Goal: Task Accomplishment & Management: Use online tool/utility

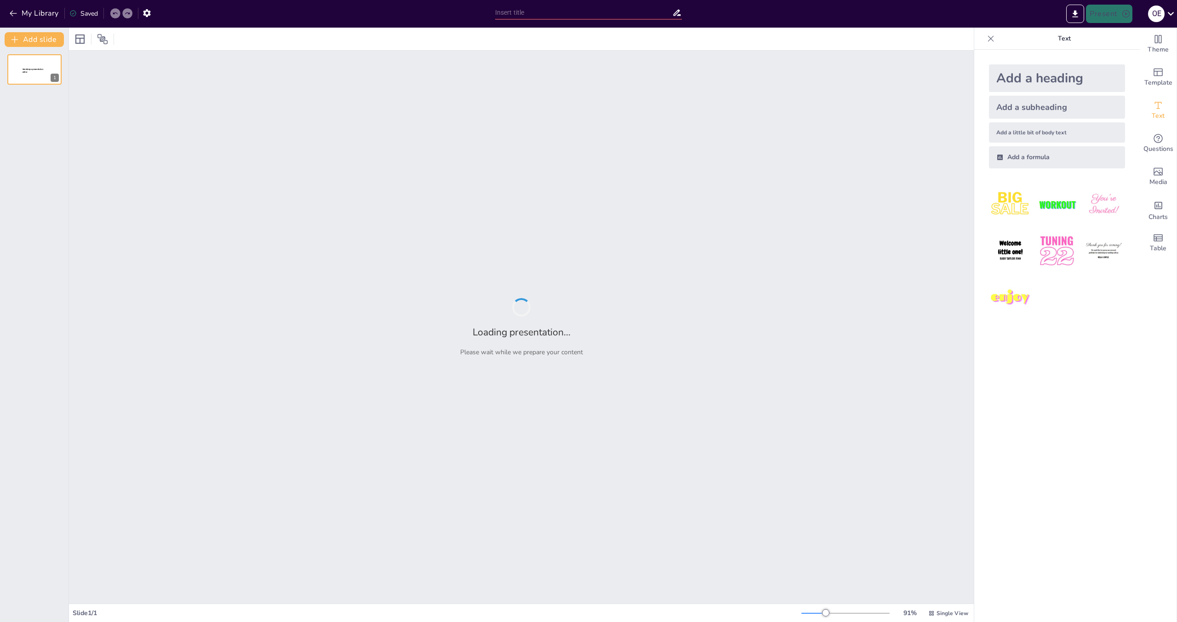
type input "Fundamentos de la Administración en Pequeñas Empresas: Arte y Ciencia en Acción"
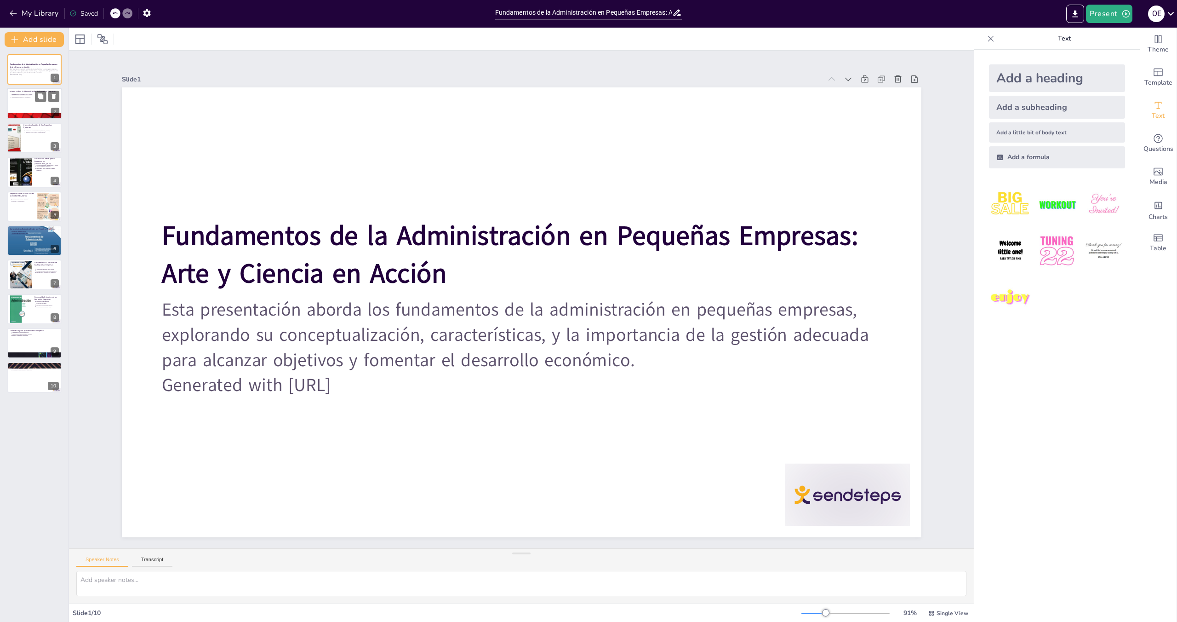
click at [33, 112] on div at bounding box center [34, 103] width 55 height 31
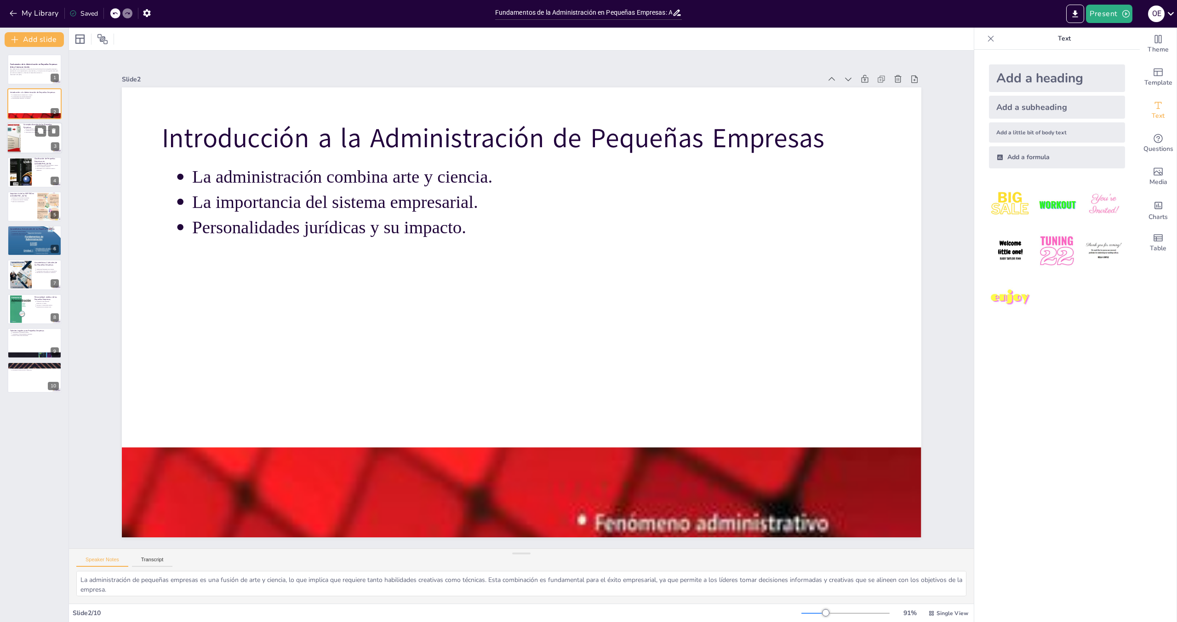
click at [30, 142] on div at bounding box center [34, 137] width 55 height 31
type textarea "La administración de pequeñas empresas se considera un proceso integral, lo que…"
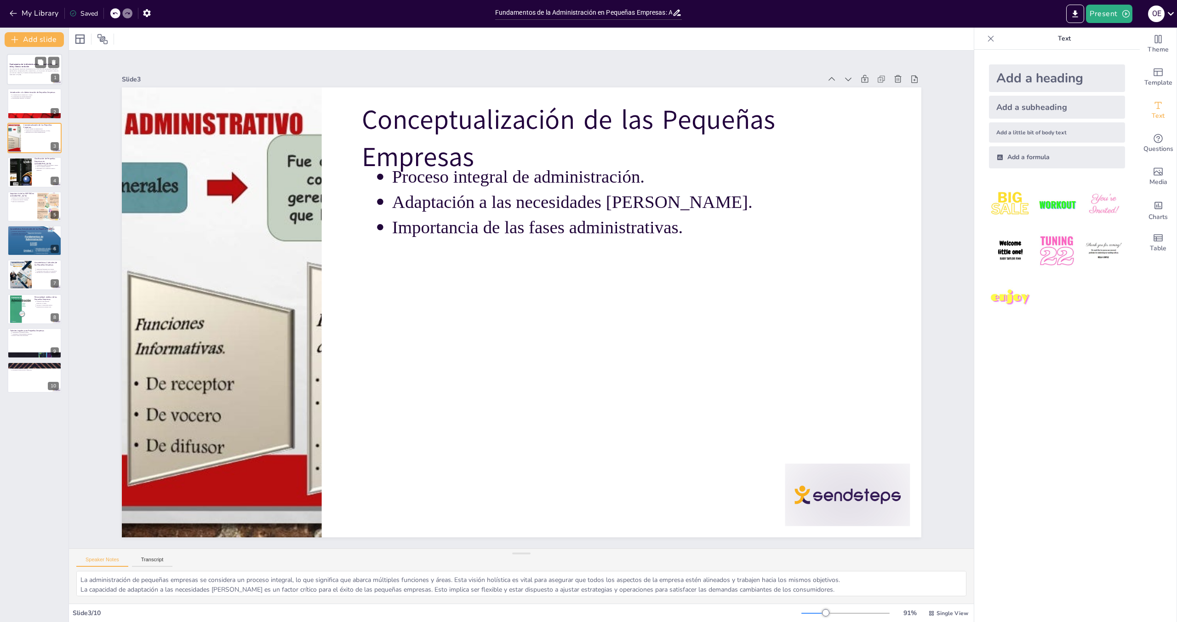
click at [31, 72] on p "Esta presentación aborda los fundamentos de la administración en pequeñas empre…" at bounding box center [35, 70] width 50 height 5
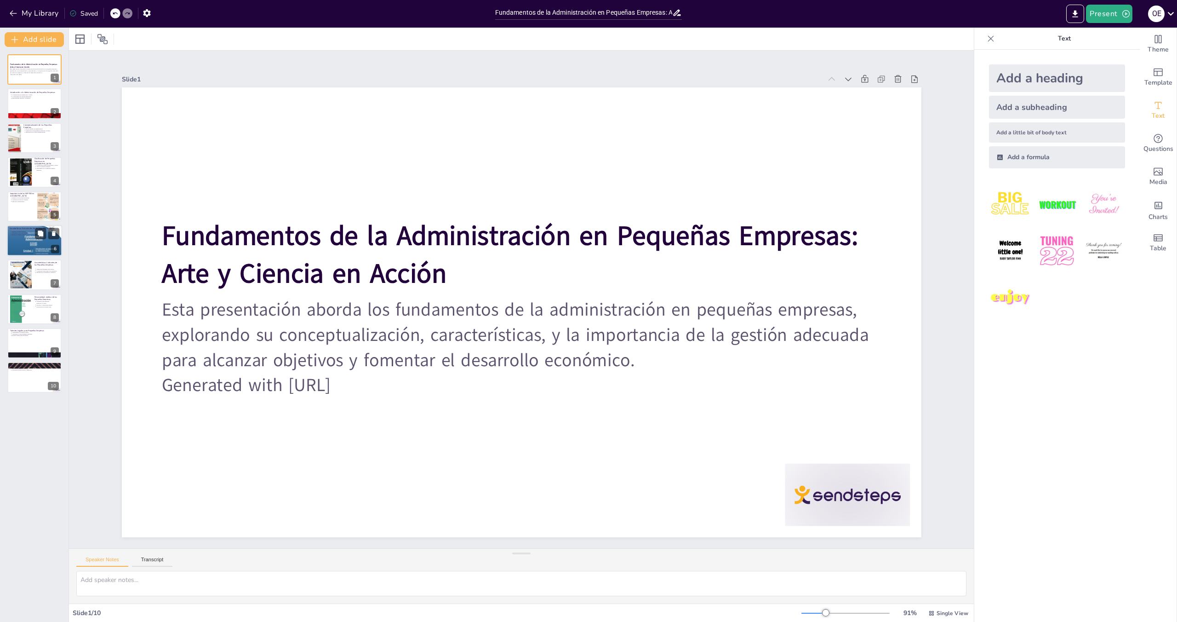
click at [29, 250] on div at bounding box center [34, 241] width 55 height 74
type textarea "La estructura orgánica familiar en pequeñas empresas es una característica dist…"
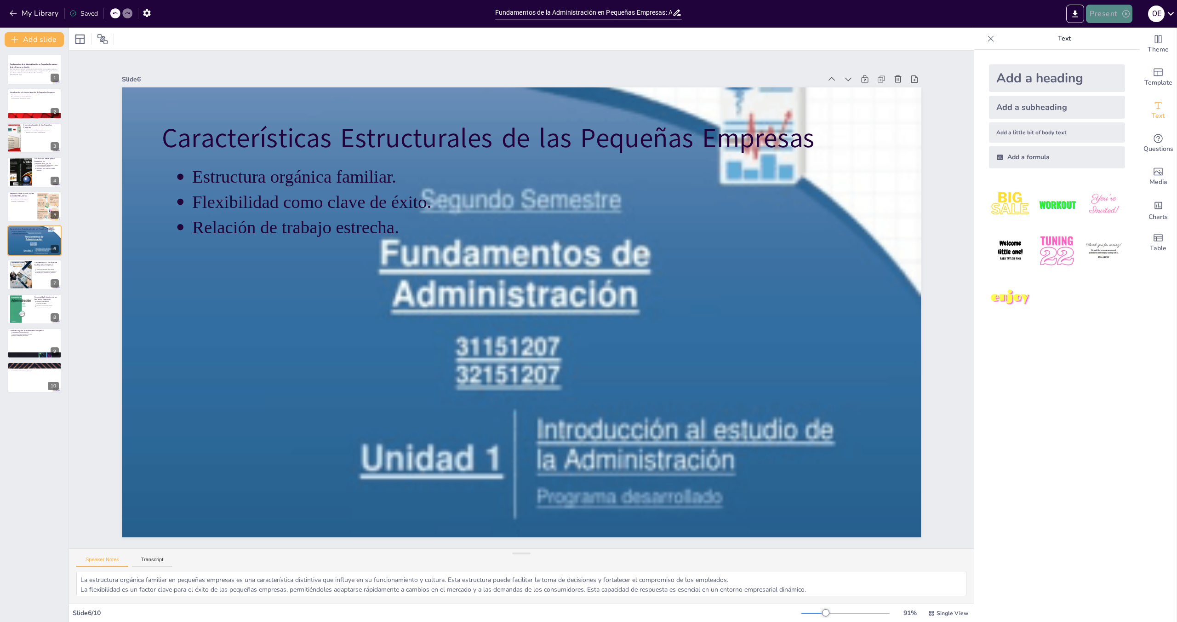
click at [1112, 11] on button "Present" at bounding box center [1109, 14] width 46 height 18
click at [1108, 32] on font "Presentación de vista previa" at bounding box center [1133, 34] width 77 height 7
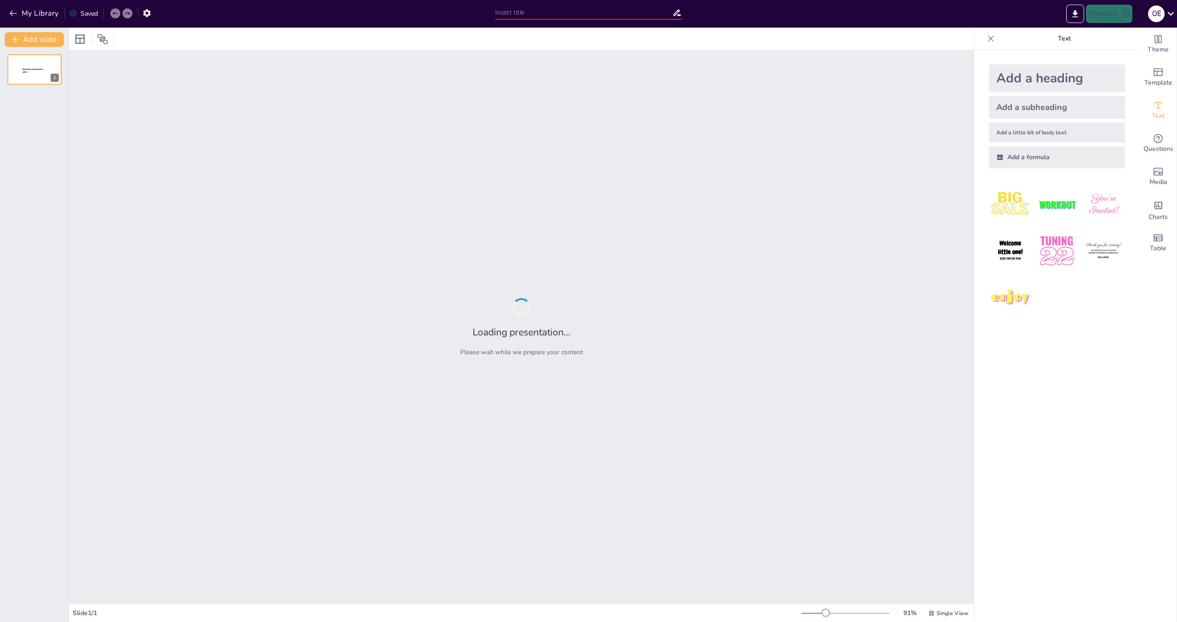
type input "Fundamentos de la Administración en Pequeñas Empresas: Arte y Ciencia en Acción"
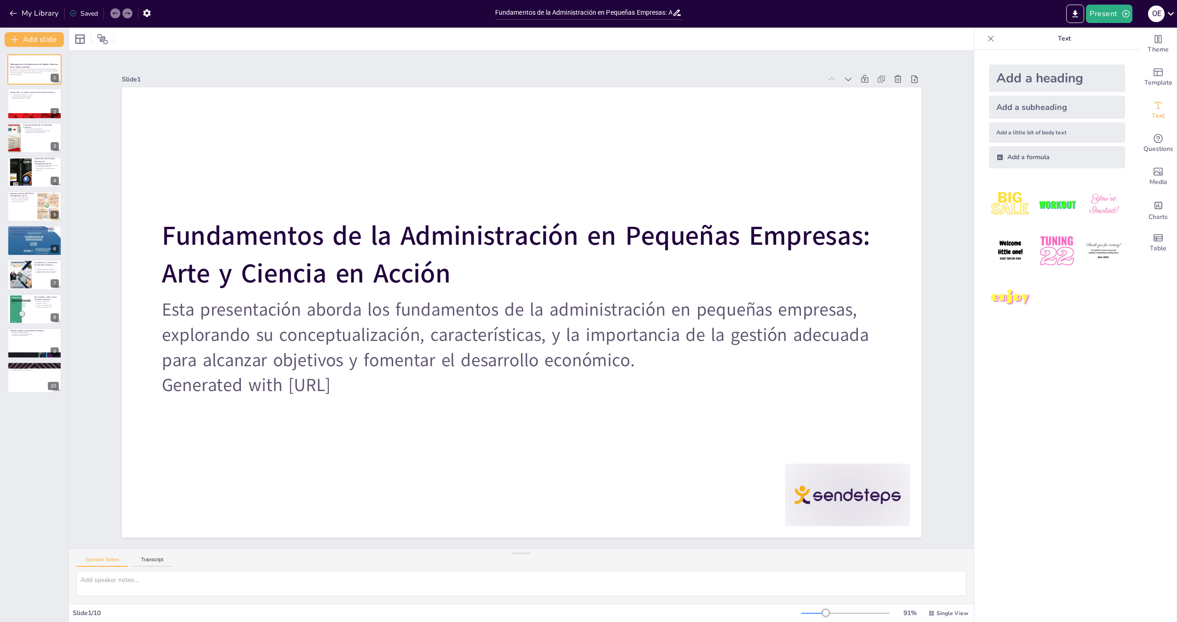
click at [1115, 46] on p "Text" at bounding box center [1064, 39] width 132 height 22
click at [1113, 16] on button "Present" at bounding box center [1109, 14] width 46 height 18
click at [1117, 36] on font "Presentación de vista previa" at bounding box center [1133, 34] width 77 height 7
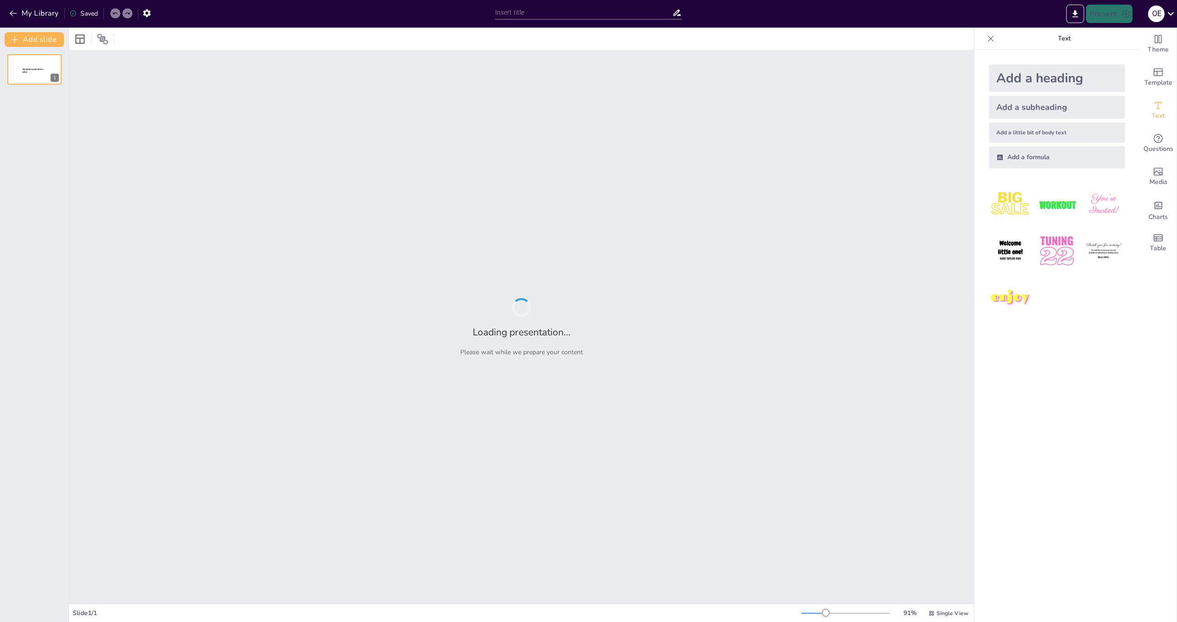
type input "Fundamentos de la Administración en Pequeñas Empresas: Arte y Ciencia en Acción"
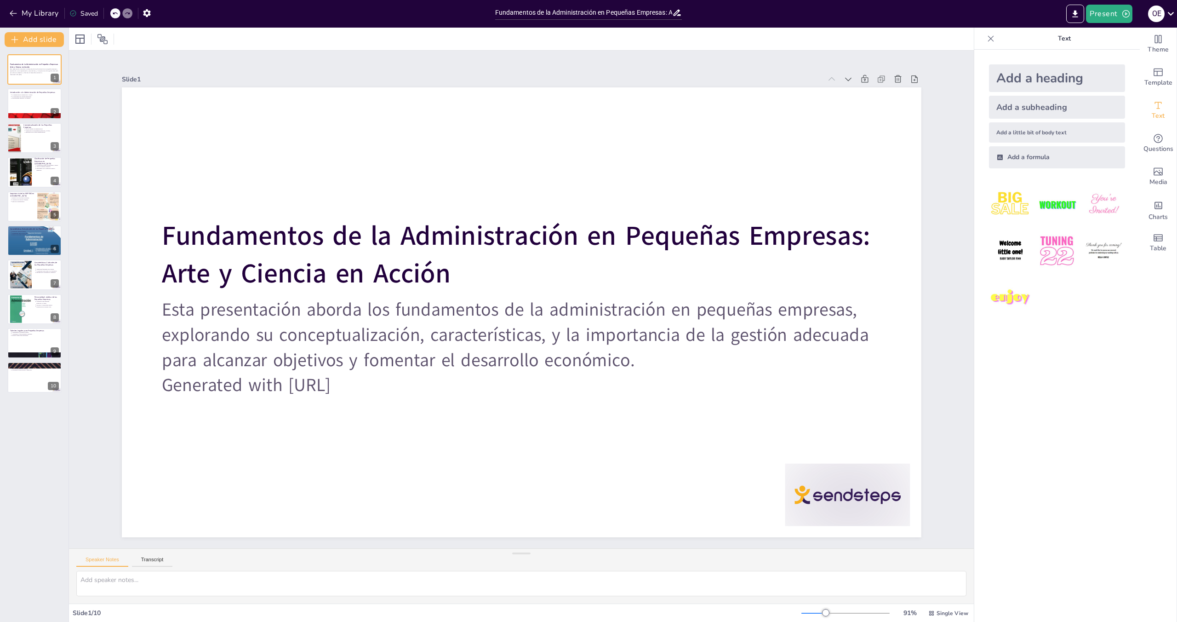
click at [935, 46] on div at bounding box center [521, 39] width 905 height 23
click at [1123, 13] on icon "button" at bounding box center [1125, 13] width 9 height 9
click at [1123, 55] on font "Presentación del juego" at bounding box center [1126, 56] width 63 height 7
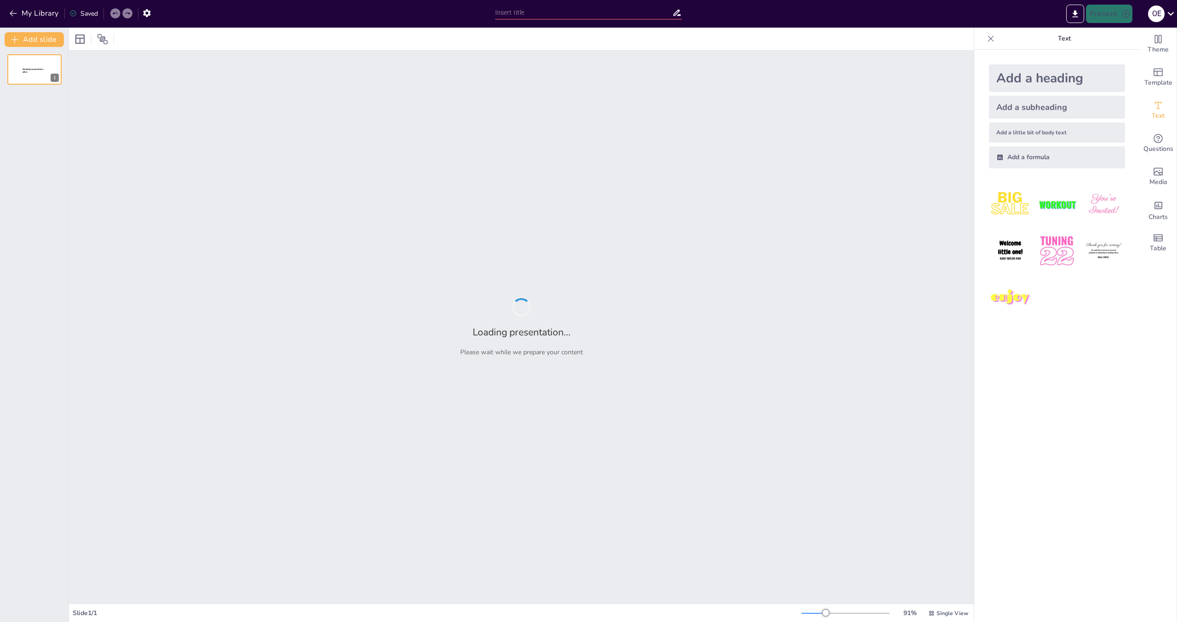
type input "Fundamentos de la Administración en Pequeñas Empresas: Arte y Ciencia en Acción"
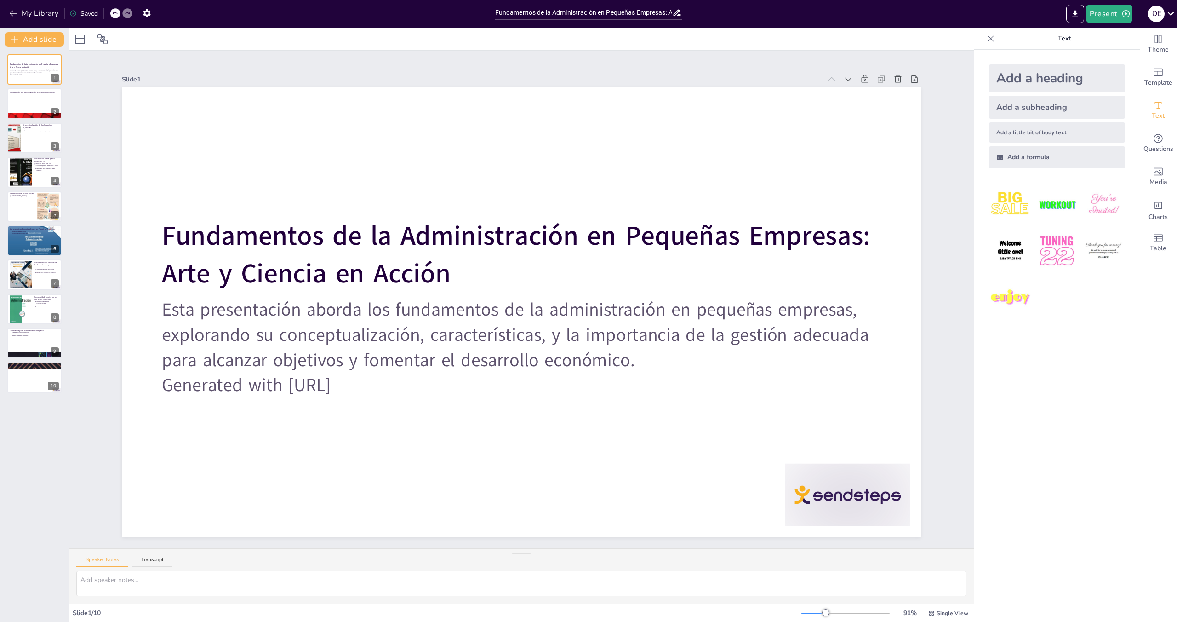
click at [1118, 278] on div at bounding box center [1056, 251] width 151 height 151
click at [28, 376] on div at bounding box center [34, 377] width 55 height 31
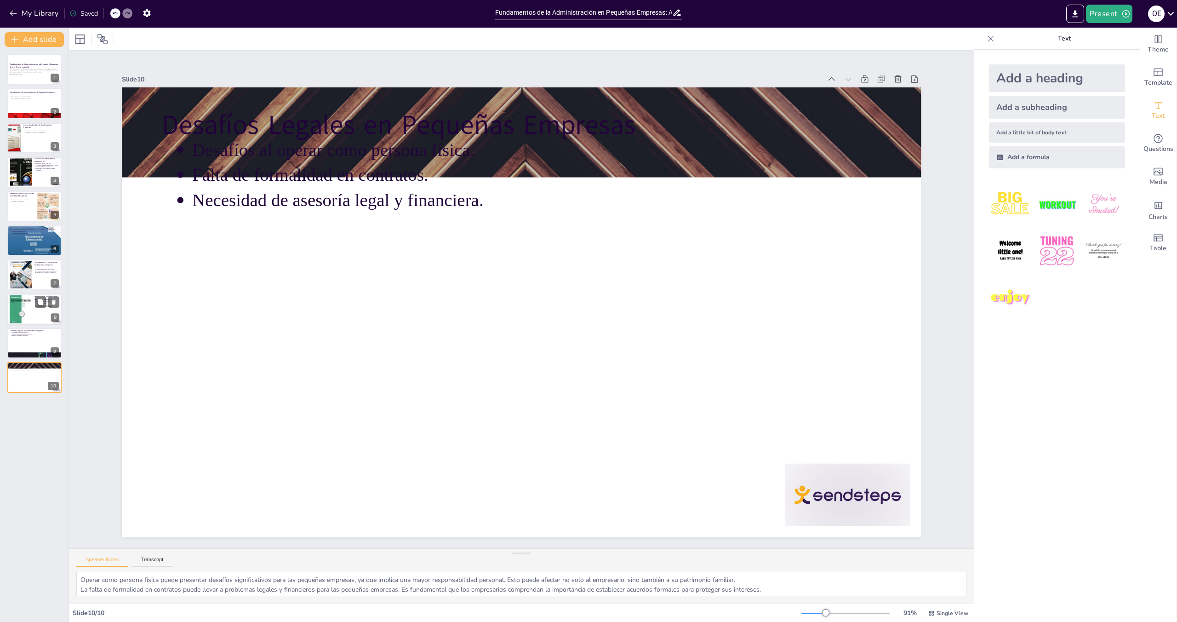
click at [35, 319] on div at bounding box center [34, 308] width 55 height 31
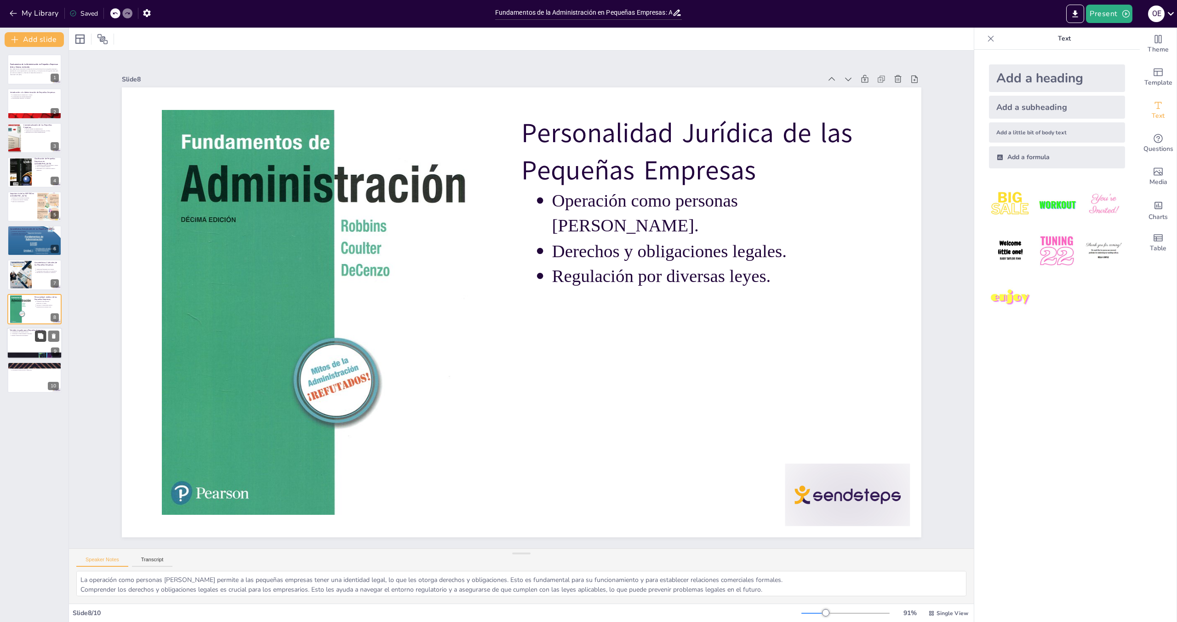
click at [35, 335] on button at bounding box center [40, 335] width 11 height 11
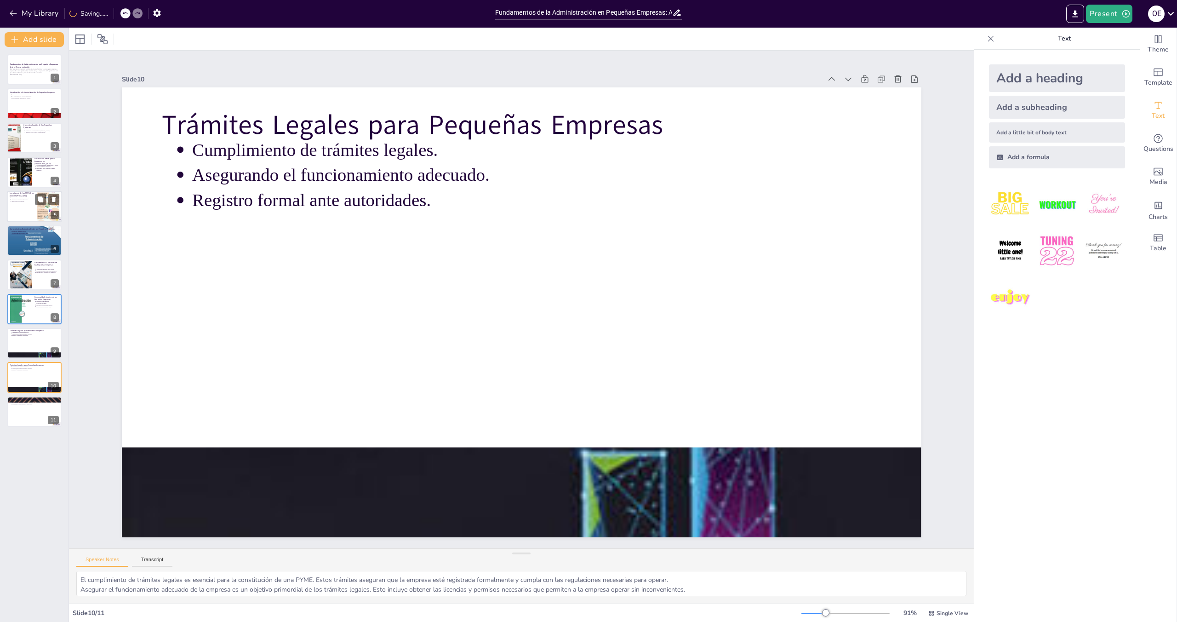
click at [29, 203] on div at bounding box center [34, 206] width 55 height 31
type textarea "Las MIPYME tienen un impacto significativo en la economía mexicana, representan…"
